Goal: Transaction & Acquisition: Book appointment/travel/reservation

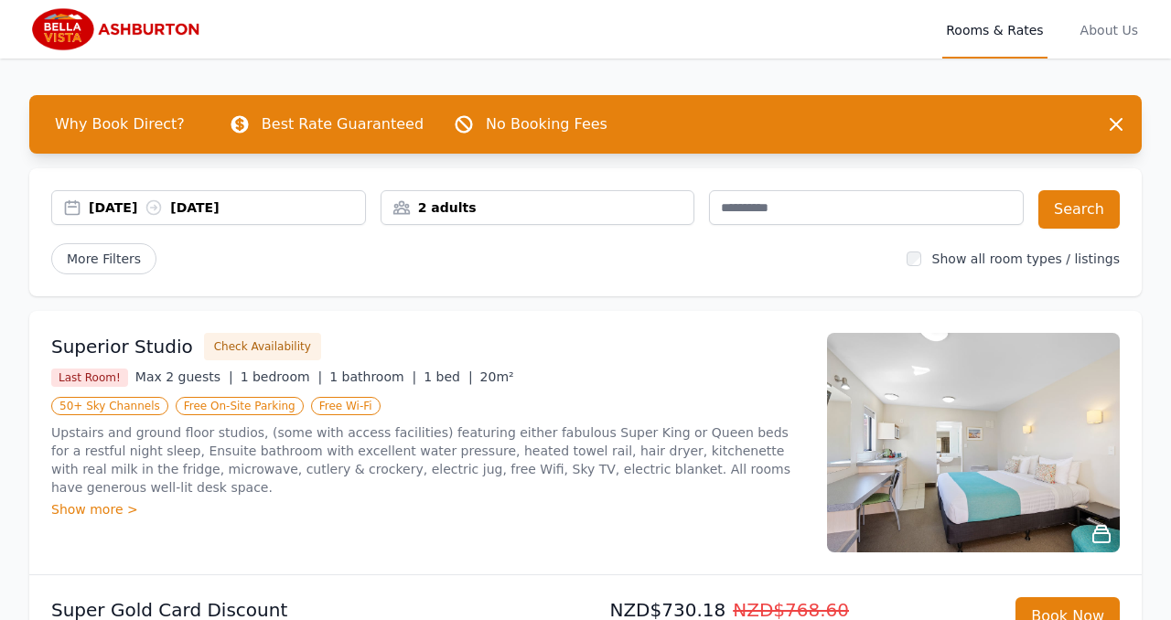
click at [443, 210] on div "2 adults" at bounding box center [537, 207] width 313 height 18
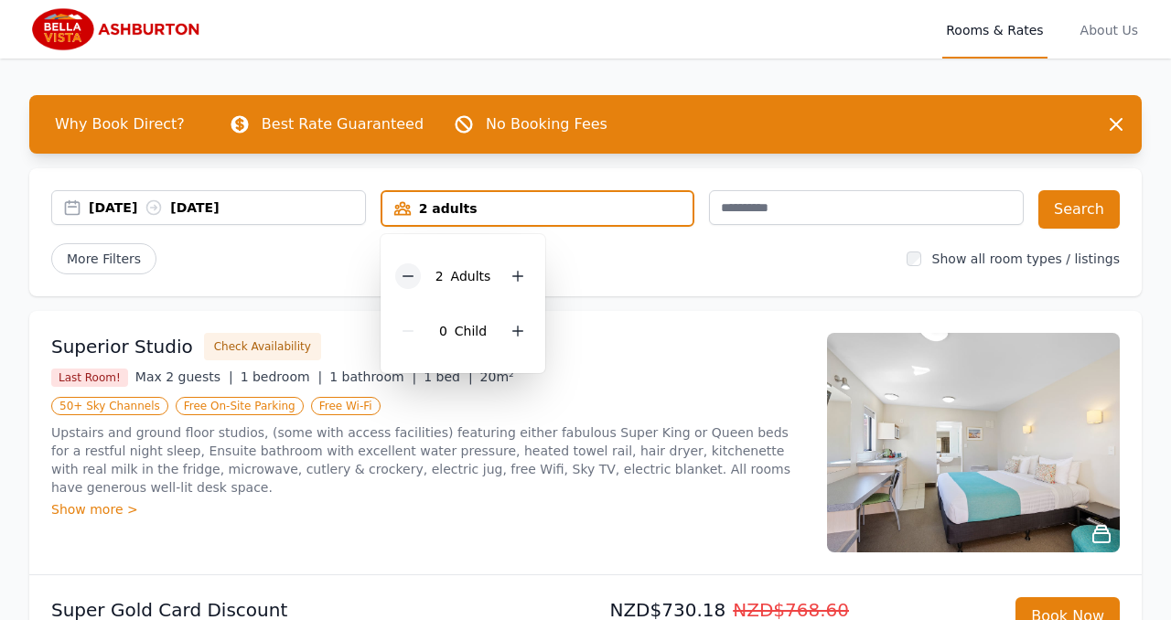
click at [407, 269] on icon at bounding box center [408, 276] width 15 height 15
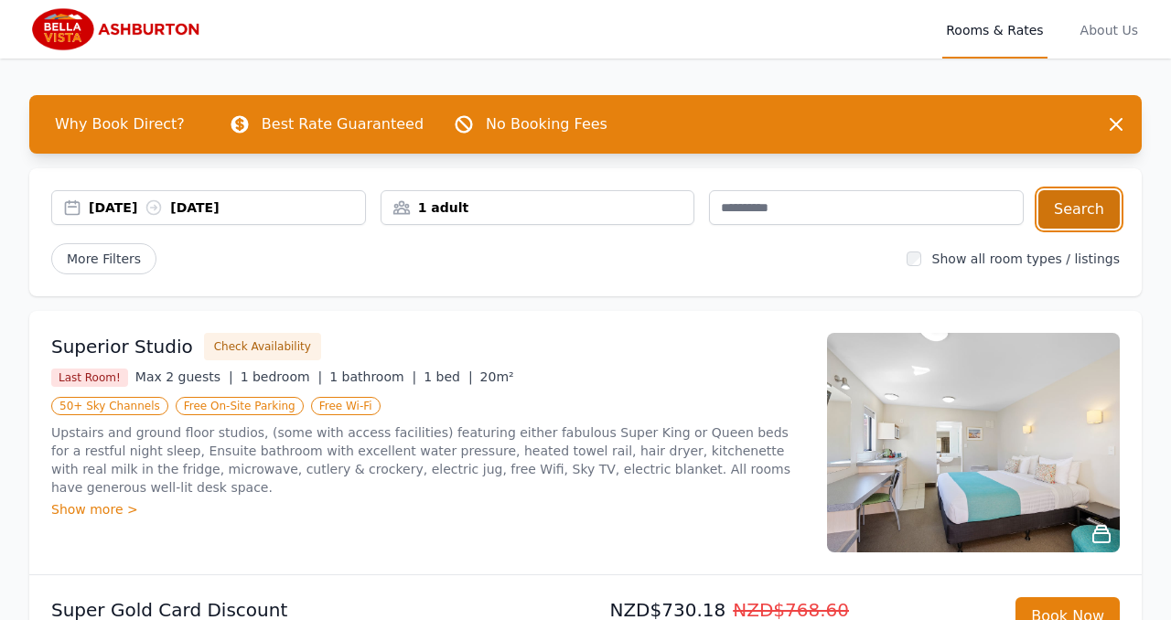
click at [1071, 209] on button "Search" at bounding box center [1078, 209] width 81 height 38
click at [105, 199] on div "[DATE] [DATE]" at bounding box center [227, 207] width 276 height 18
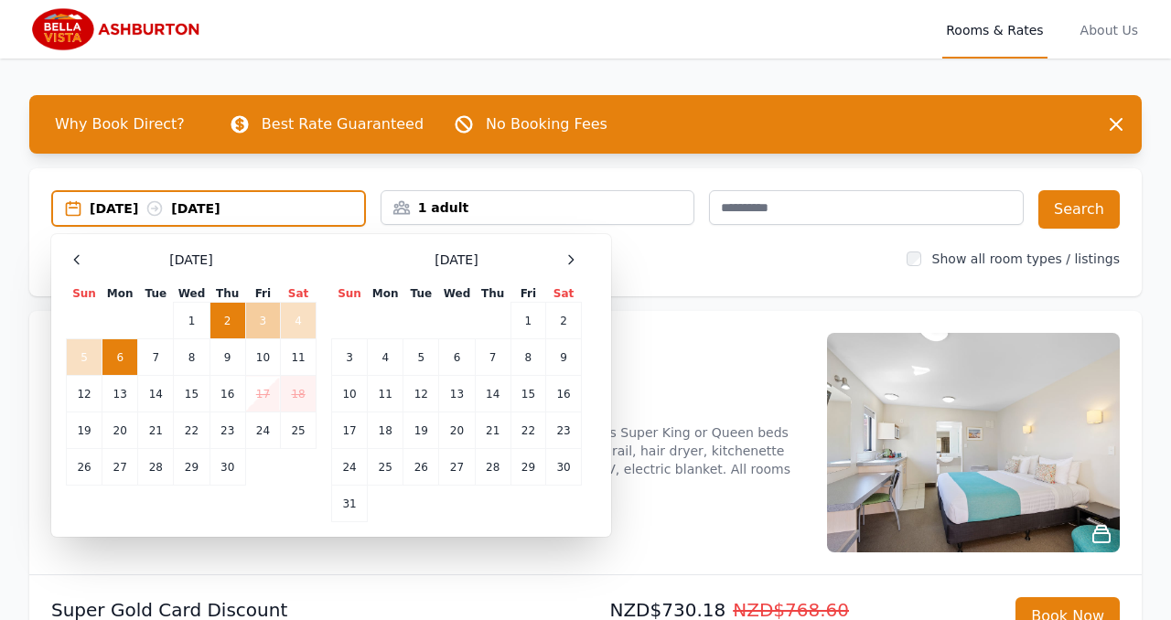
click at [255, 316] on td "3" at bounding box center [262, 321] width 35 height 37
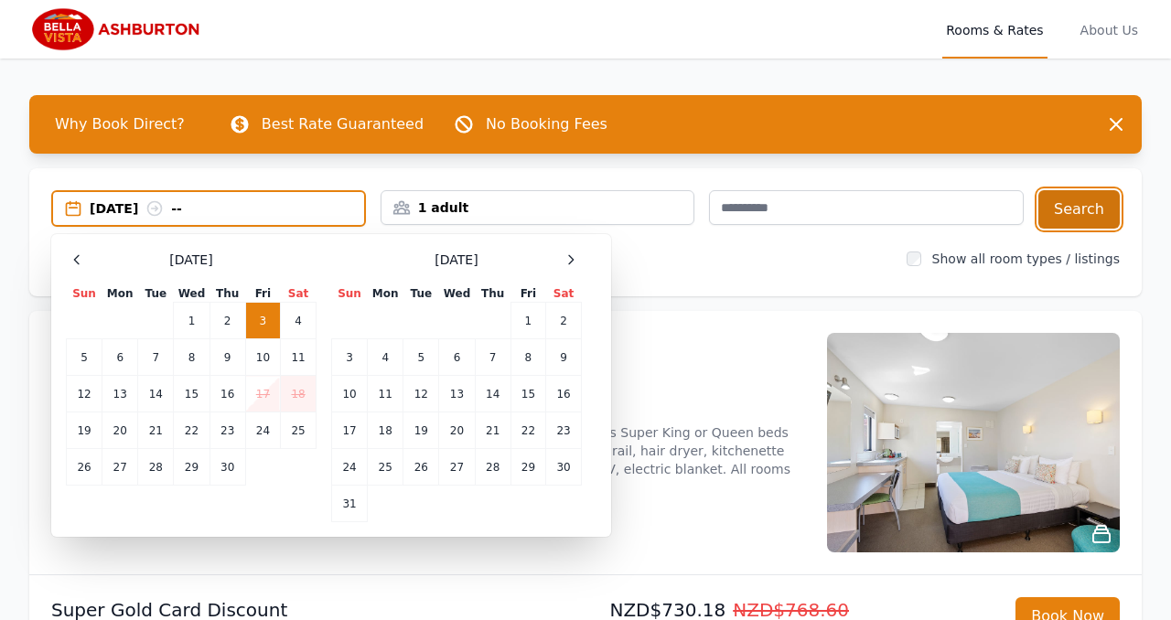
click at [1081, 206] on button "Search" at bounding box center [1078, 209] width 81 height 38
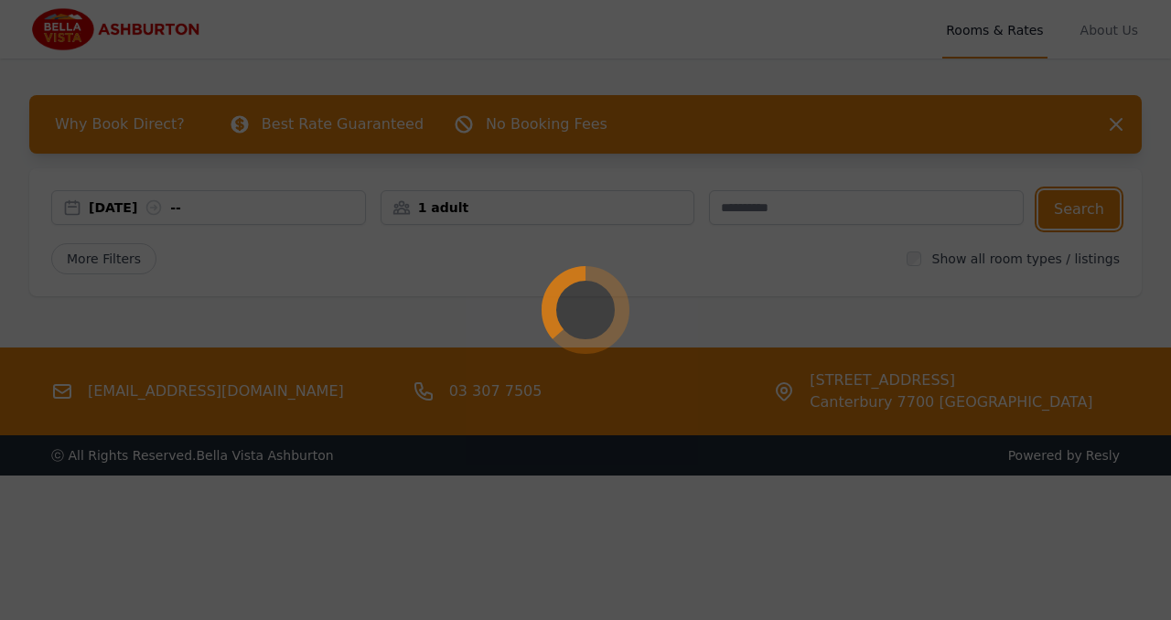
scroll to position [6, 0]
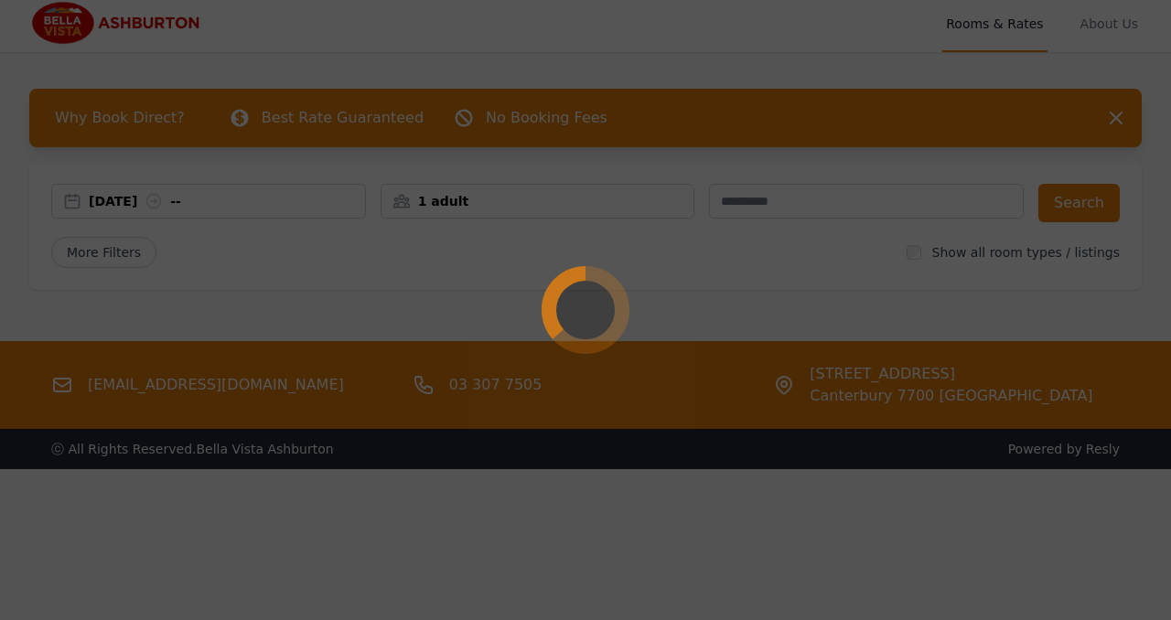
click at [627, 499] on div at bounding box center [585, 310] width 1171 height 620
click at [614, 253] on div at bounding box center [585, 310] width 1171 height 620
